Goal: Task Accomplishment & Management: Use online tool/utility

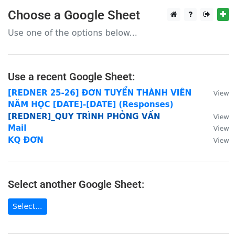
click at [76, 115] on strong "[REDNER]_QUY TRÌNH PHỎNG VẤN" at bounding box center [84, 116] width 153 height 9
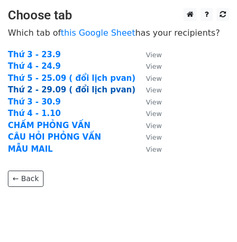
click at [62, 91] on strong "Thứ 2 - 29.09 ( đổi lịch pvan)" at bounding box center [71, 89] width 127 height 9
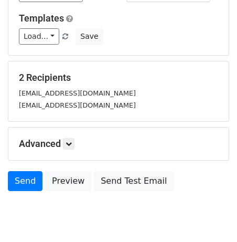
scroll to position [147, 0]
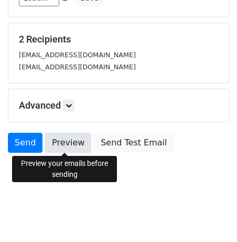
click at [70, 147] on link "Preview" at bounding box center [68, 143] width 46 height 20
click at [85, 143] on link "Preview" at bounding box center [68, 143] width 46 height 20
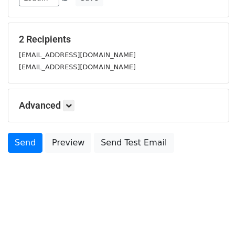
click at [17, 29] on div "2 Recipients 10325031@student.vgu.edu.vn 10523063@student.vgu.edu.vn" at bounding box center [118, 53] width 220 height 60
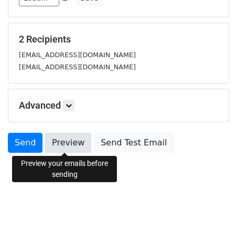
click at [64, 150] on link "Preview" at bounding box center [68, 143] width 46 height 20
click at [50, 145] on link "Preview" at bounding box center [68, 143] width 46 height 20
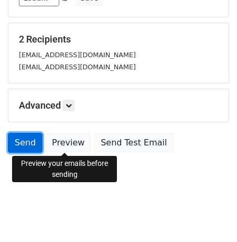
click at [28, 147] on link "Send" at bounding box center [25, 143] width 35 height 20
